Goal: Task Accomplishment & Management: Use online tool/utility

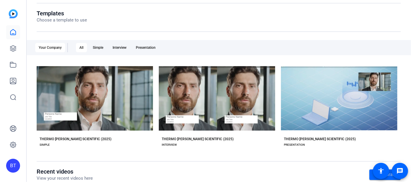
scroll to position [65, 0]
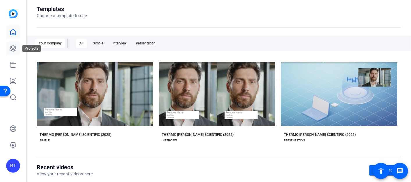
click at [13, 50] on icon at bounding box center [13, 49] width 6 height 6
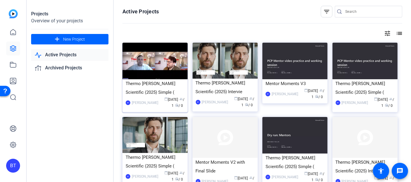
click at [166, 61] on img at bounding box center [155, 61] width 65 height 37
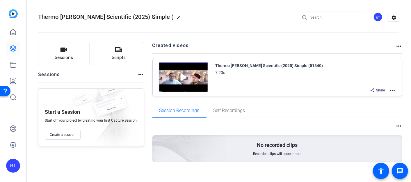
click at [391, 90] on mat-icon "more_horiz" at bounding box center [392, 90] width 7 height 7
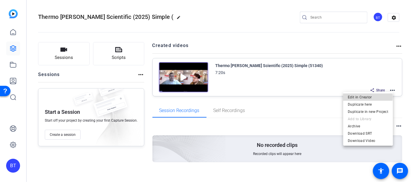
click at [364, 97] on span "Edit in Creator" at bounding box center [368, 97] width 40 height 7
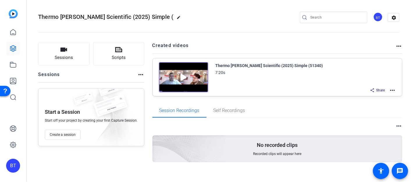
click at [303, 80] on div "Thermo Fisher Scientific (2025) Simple (51340) 7:20s Share more_horiz" at bounding box center [306, 78] width 181 height 32
click at [390, 92] on mat-icon "more_horiz" at bounding box center [392, 90] width 7 height 7
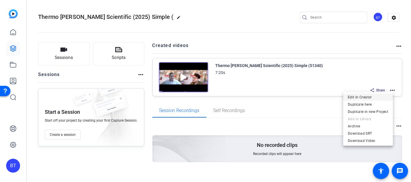
click at [365, 97] on span "Edit in Creator" at bounding box center [368, 97] width 40 height 7
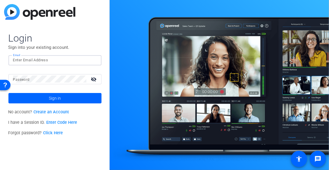
click at [38, 59] on input "Email" at bounding box center [55, 60] width 84 height 7
type input "brenda.tinley@thermofisher.com"
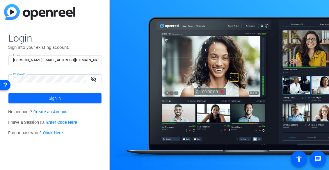
click at [70, 93] on span at bounding box center [54, 98] width 93 height 14
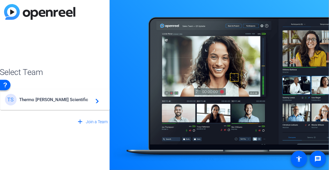
click at [68, 101] on span "Thermo Fisher Scientific" at bounding box center [55, 99] width 73 height 5
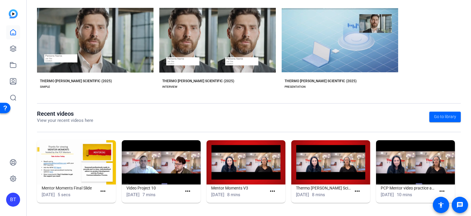
scroll to position [118, 0]
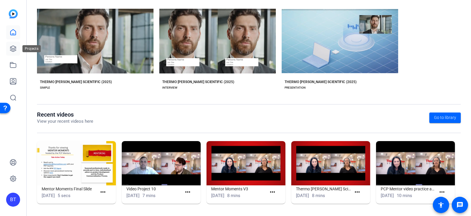
click at [13, 48] on icon at bounding box center [13, 49] width 6 height 6
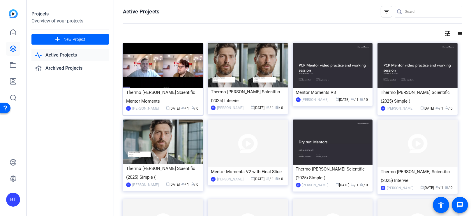
click at [167, 73] on img at bounding box center [163, 65] width 80 height 45
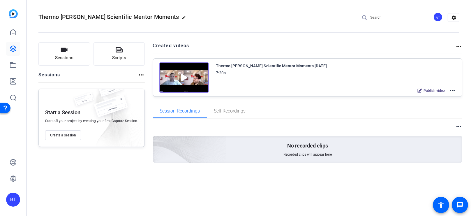
click at [329, 89] on mat-icon "more_horiz" at bounding box center [451, 90] width 7 height 7
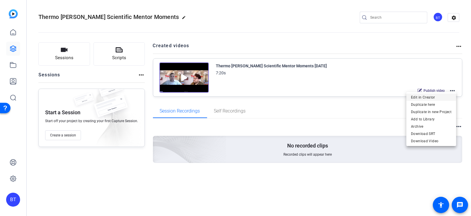
click at [329, 97] on span "Edit in Creator" at bounding box center [431, 97] width 40 height 7
